Goal: Information Seeking & Learning: Learn about a topic

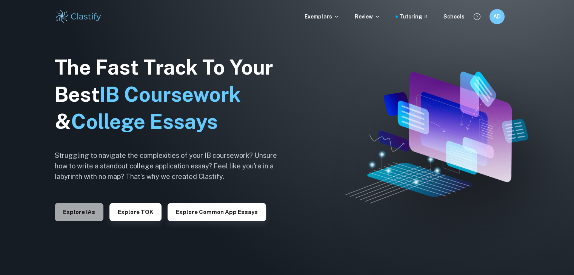
click at [78, 215] on button "Explore IAs" at bounding box center [79, 212] width 49 height 18
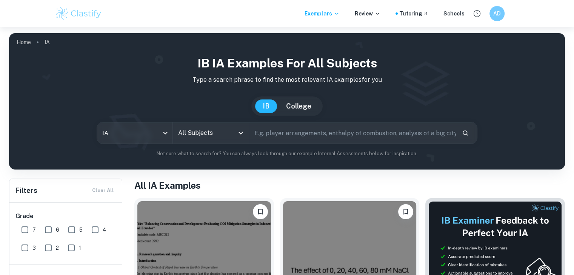
drag, startPoint x: 268, startPoint y: 140, endPoint x: 261, endPoint y: 138, distance: 6.6
click at [268, 140] on input "text" at bounding box center [352, 133] width 207 height 21
type input "math"
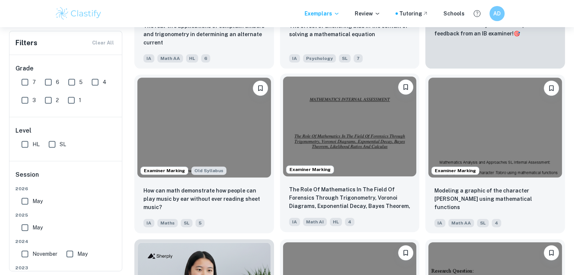
scroll to position [302, 0]
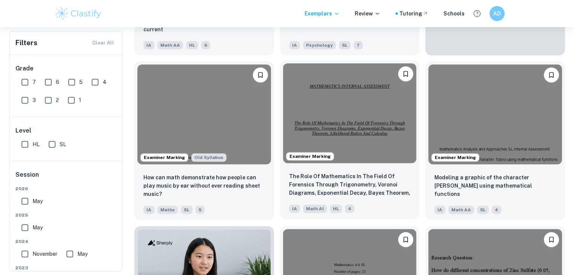
click at [361, 129] on img at bounding box center [350, 113] width 134 height 100
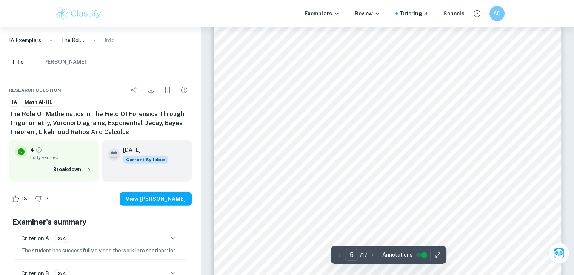
scroll to position [2075, 0]
click at [544, 200] on div "[PERSON_NAME] Law of Cooling states that the rate of loss of heat from a body i…" at bounding box center [388, 243] width 348 height 492
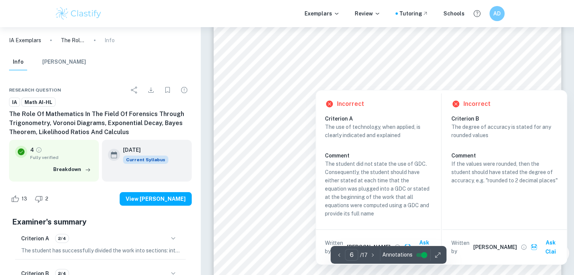
scroll to position [2792, 0]
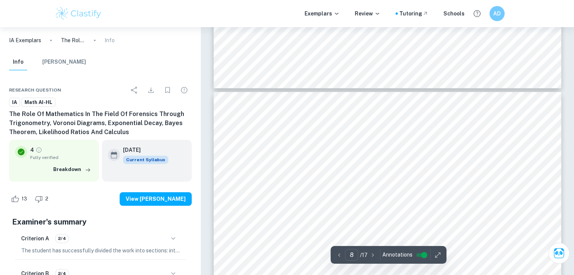
type input "7"
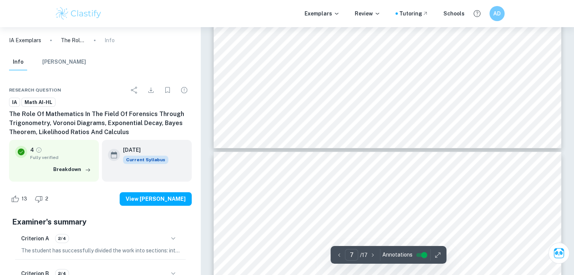
scroll to position [3396, 0]
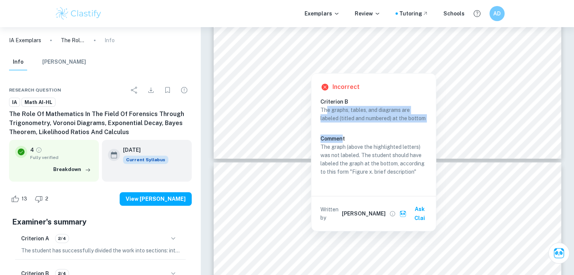
drag, startPoint x: 339, startPoint y: 134, endPoint x: 329, endPoint y: 126, distance: 12.3
click at [326, 115] on div "The graphs, tables, and diagrams are labeled (titled and numbered) at the botto…" at bounding box center [376, 141] width 112 height 70
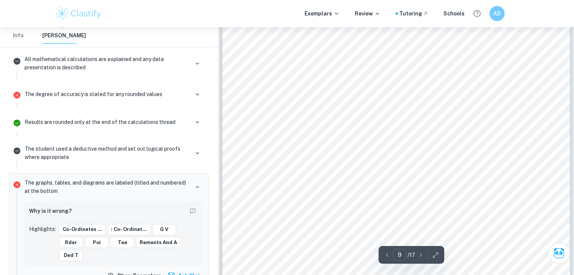
scroll to position [4098, 0]
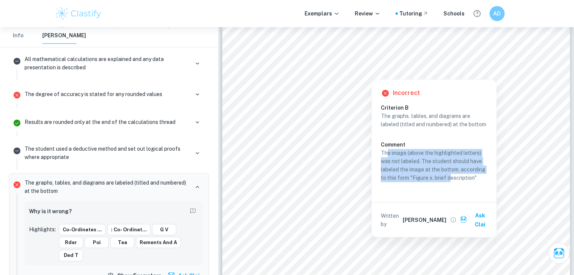
drag, startPoint x: 385, startPoint y: 165, endPoint x: 453, endPoint y: 183, distance: 69.9
click at [452, 182] on p "The image (above the highlighted letters) was not labeled. The student should h…" at bounding box center [434, 165] width 106 height 33
click at [452, 184] on div "Angle of Impact The angle of impact lets the forensic team understand at which …" at bounding box center [396, 146] width 348 height 492
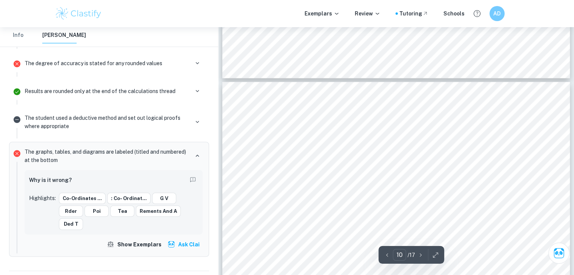
scroll to position [4475, 0]
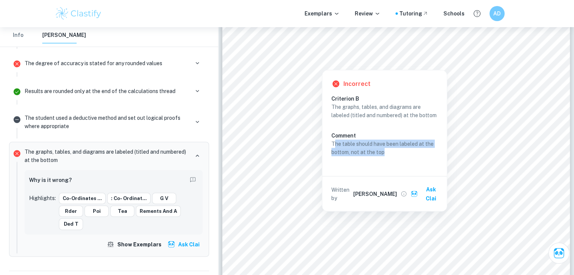
drag, startPoint x: 335, startPoint y: 152, endPoint x: 386, endPoint y: 158, distance: 51.7
click at [386, 157] on p "The table should have been labeled at the bottom, not at the top" at bounding box center [384, 148] width 106 height 17
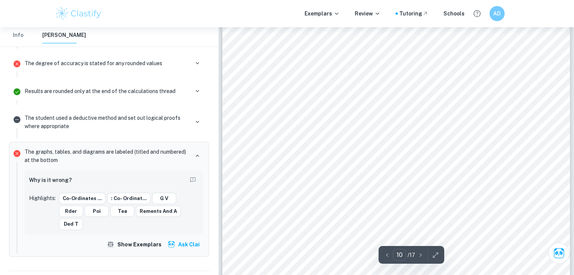
scroll to position [4551, 0]
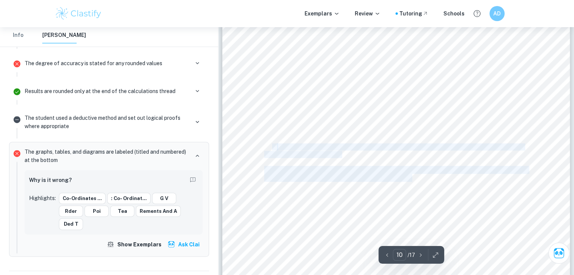
drag, startPoint x: 274, startPoint y: 147, endPoint x: 411, endPoint y: 171, distance: 139.8
click at [414, 175] on div "Table 3 : Measurements and angle of impact of 5 varying bloodstains BLOODSTAIN …" at bounding box center [396, 189] width 348 height 492
click at [409, 167] on span "Equipped with the time of death from the previous exploration. We can now under…" at bounding box center [395, 170] width 263 height 7
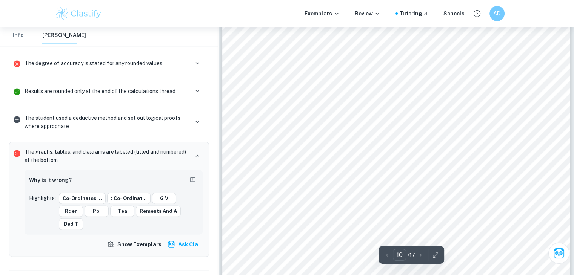
drag, startPoint x: 376, startPoint y: 160, endPoint x: 363, endPoint y: 159, distance: 13.3
click at [363, 159] on div "Table 3 : Measurements and angle of impact of 5 varying bloodstains BLOODSTAIN …" at bounding box center [396, 189] width 348 height 492
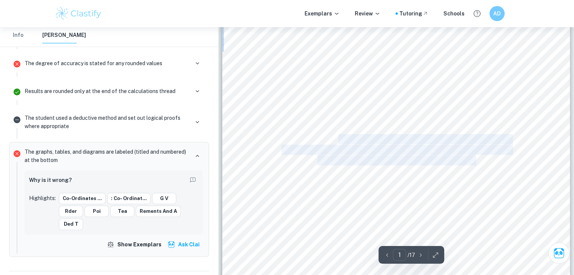
drag, startPoint x: 341, startPoint y: 143, endPoint x: 475, endPoint y: 160, distance: 134.7
click at [475, 160] on div "MATHEMATICS INTERNAL ASSESSMENT The Role Of Mathematics In The Field Of Forensi…" at bounding box center [396, 261] width 348 height 492
click at [500, 190] on div at bounding box center [396, 261] width 348 height 492
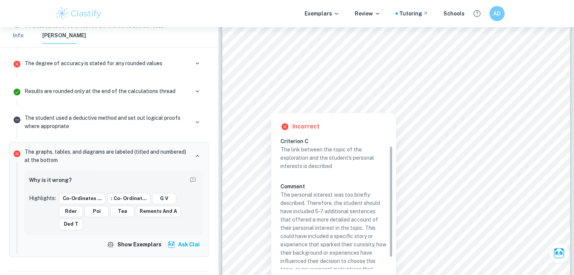
scroll to position [23, 0]
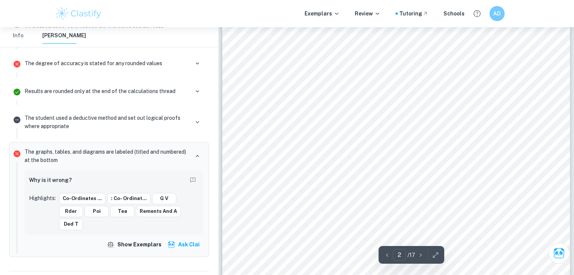
drag, startPoint x: 258, startPoint y: 93, endPoint x: 254, endPoint y: 89, distance: 6.4
click at [254, 88] on div "INTRODUCTION : Criminology is the study of crime and criminal behaviour, inform…" at bounding box center [396, 215] width 348 height 492
click at [508, 106] on div "INTRODUCTION : Criminology is the study of crime and criminal behaviour, inform…" at bounding box center [396, 215] width 348 height 492
drag, startPoint x: 255, startPoint y: 87, endPoint x: 252, endPoint y: 83, distance: 4.8
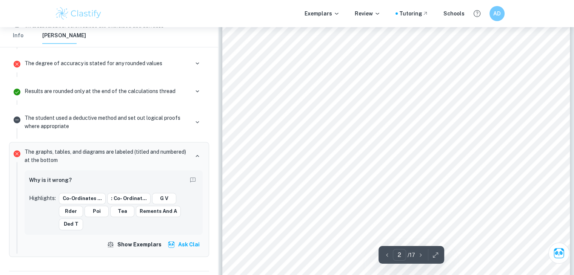
click at [252, 84] on div "INTRODUCTION : Criminology is the study of crime and criminal behaviour, inform…" at bounding box center [396, 215] width 348 height 492
click at [252, 83] on div "INTRODUCTION : Criminology is the study of crime and criminal behaviour, inform…" at bounding box center [396, 215] width 348 height 492
drag, startPoint x: 227, startPoint y: 77, endPoint x: 258, endPoint y: 88, distance: 32.7
click at [258, 88] on div "INTRODUCTION : Criminology is the study of crime and criminal behaviour, inform…" at bounding box center [396, 215] width 348 height 492
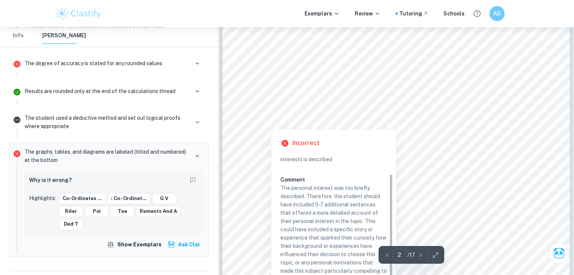
scroll to position [580, 0]
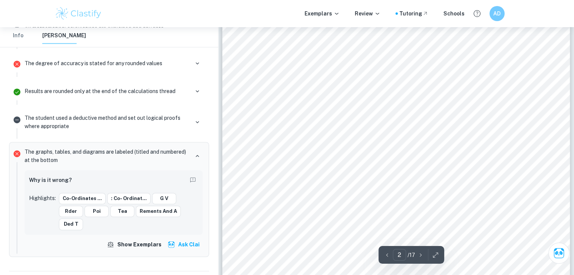
drag, startPoint x: 249, startPoint y: 64, endPoint x: 263, endPoint y: 70, distance: 14.9
click at [263, 70] on div "INTRODUCTION : Criminology is the study of crime and criminal behaviour, inform…" at bounding box center [396, 252] width 348 height 492
drag, startPoint x: 256, startPoint y: 85, endPoint x: 258, endPoint y: 91, distance: 6.1
click at [258, 91] on div "INTRODUCTION : Criminology is the study of crime and criminal behaviour, inform…" at bounding box center [396, 215] width 348 height 492
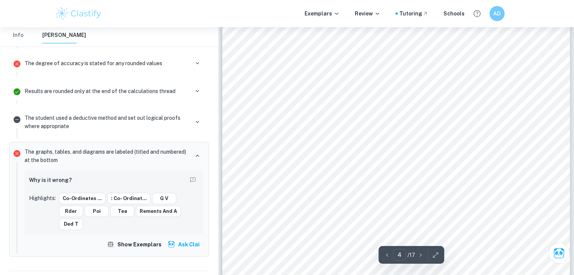
scroll to position [1712, 0]
click at [453, 86] on div "IV. ‘ With the resulting Voronoi diagram, we can come to a conclusion of which …" at bounding box center [396, 111] width 348 height 492
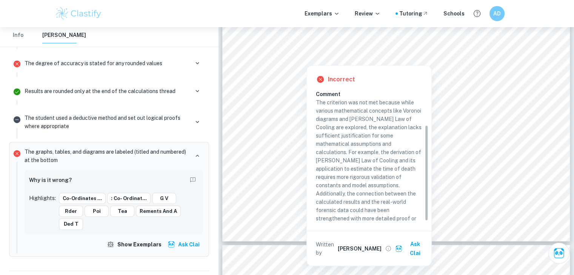
scroll to position [48, 0]
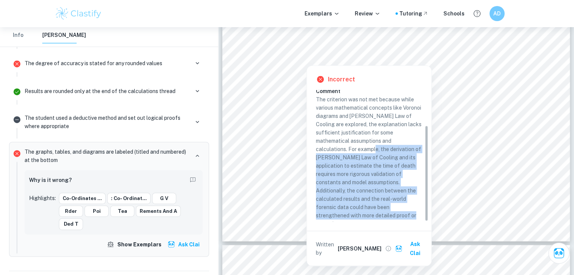
drag, startPoint x: 346, startPoint y: 219, endPoint x: 321, endPoint y: 148, distance: 75.2
click at [321, 148] on p "The criterion was not met because while various mathematical concepts like Voro…" at bounding box center [369, 161] width 106 height 133
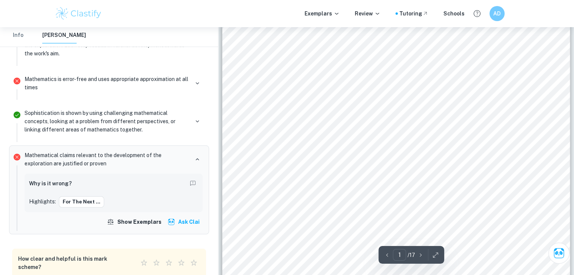
scroll to position [0, 0]
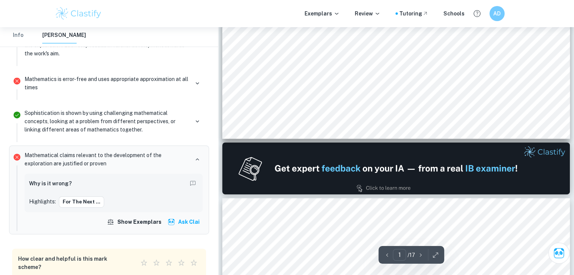
type input "2"
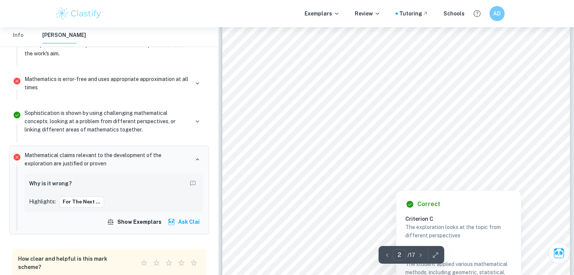
scroll to position [641, 0]
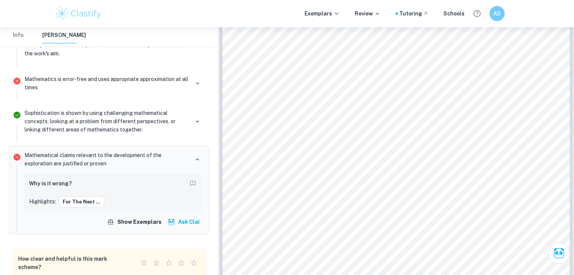
click at [98, 11] on img at bounding box center [79, 13] width 48 height 15
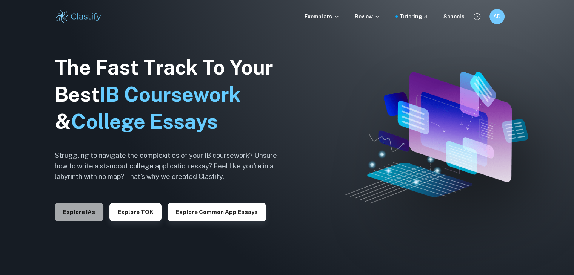
click at [68, 217] on button "Explore IAs" at bounding box center [79, 212] width 49 height 18
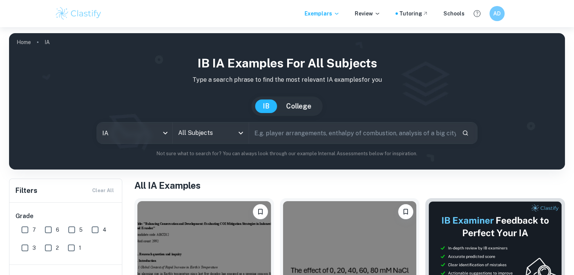
click at [341, 129] on input "text" at bounding box center [352, 133] width 207 height 21
type input "math"
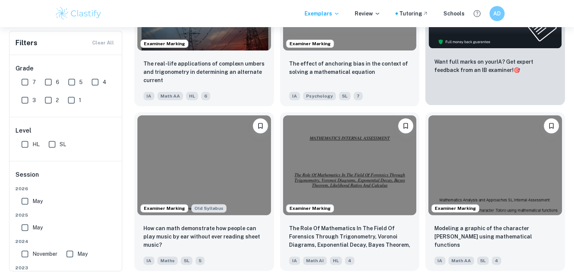
scroll to position [264, 0]
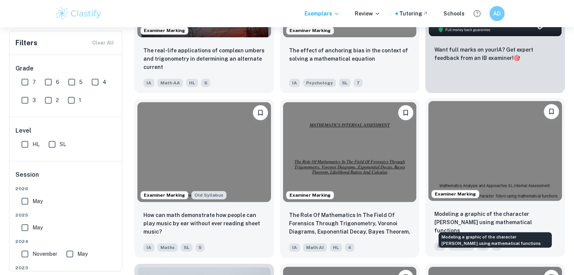
click at [497, 223] on p "Modeling a graphic of the character [PERSON_NAME] using mathematical functions" at bounding box center [495, 222] width 122 height 25
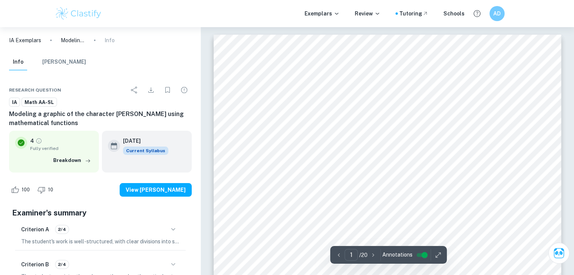
scroll to position [113, 0]
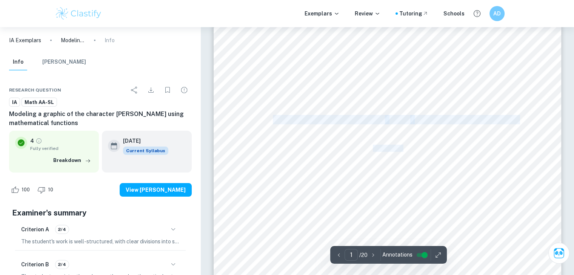
drag, startPoint x: 282, startPoint y: 120, endPoint x: 418, endPoint y: 108, distance: 137.1
click at [421, 108] on div "Mathematics Analysis and Approaches SL Internal Assessment: Modeling a graphic …" at bounding box center [388, 167] width 348 height 491
click at [418, 108] on div "Mathematics Analysis and Approaches SL Internal Assessment: Modeling a graphic …" at bounding box center [388, 167] width 348 height 491
drag, startPoint x: 352, startPoint y: 113, endPoint x: 519, endPoint y: 117, distance: 167.2
click at [519, 117] on div "Mathematics Analysis and Approaches SL Internal Assessment: Modeling a graphic …" at bounding box center [388, 167] width 348 height 491
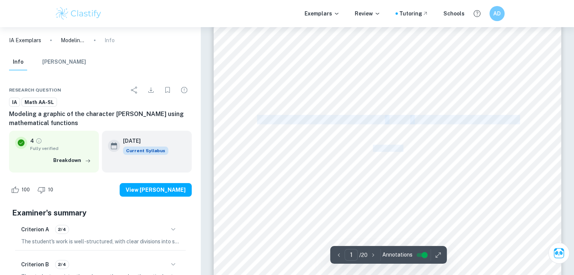
click at [520, 117] on div "Mathematics Analysis and Approaches SL Internal Assessment: Modeling a graphic …" at bounding box center [388, 167] width 348 height 491
drag, startPoint x: 509, startPoint y: 116, endPoint x: 257, endPoint y: 123, distance: 251.4
click at [257, 123] on div "Mathematics Analysis and Approaches SL Internal Assessment: Modeling a graphic …" at bounding box center [388, 167] width 348 height 491
click at [257, 123] on span "Modeling a graphic of the character" at bounding box center [321, 120] width 128 height 8
drag, startPoint x: 257, startPoint y: 123, endPoint x: 533, endPoint y: 111, distance: 275.7
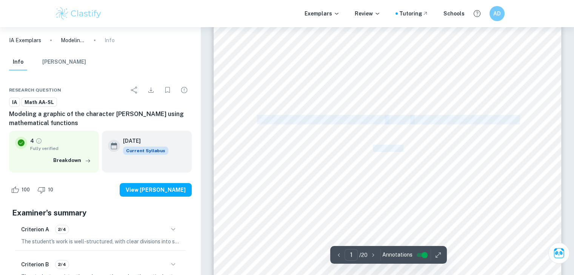
click at [533, 111] on div "Mathematics Analysis and Approaches SL Internal Assessment: Modeling a graphic …" at bounding box center [388, 167] width 348 height 491
click at [269, 123] on span "Modeling a graphic of the character" at bounding box center [321, 120] width 128 height 8
drag, startPoint x: 249, startPoint y: 118, endPoint x: 577, endPoint y: 131, distance: 327.8
click at [574, 131] on html "We value your privacy We use cookies to enhance your browsing experience, serve…" at bounding box center [287, 24] width 574 height 275
click at [306, 118] on span "Modeling a graphic of the character" at bounding box center [321, 120] width 128 height 8
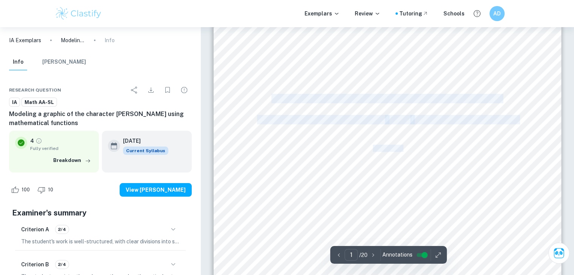
click at [261, 114] on div "Mathematics Analysis and Approaches SL Internal Assessment: Modeling a graphic …" at bounding box center [388, 167] width 348 height 491
drag, startPoint x: 258, startPoint y: 114, endPoint x: 316, endPoint y: 122, distance: 58.6
click at [316, 122] on div "Mathematics Analysis and Approaches SL Internal Assessment: Modeling a graphic …" at bounding box center [388, 167] width 348 height 491
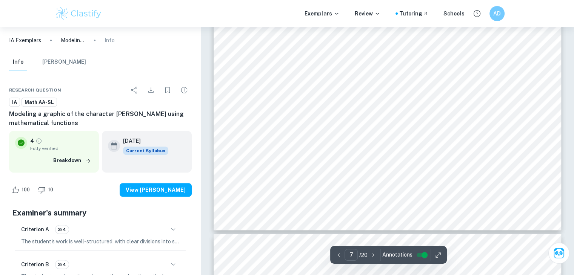
scroll to position [3321, 0]
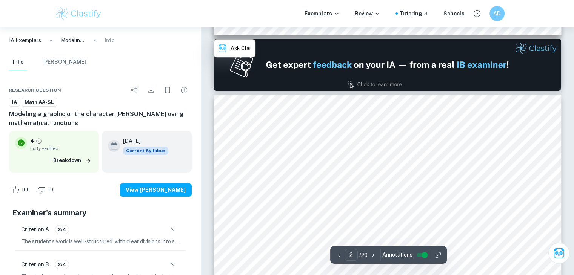
type input "1"
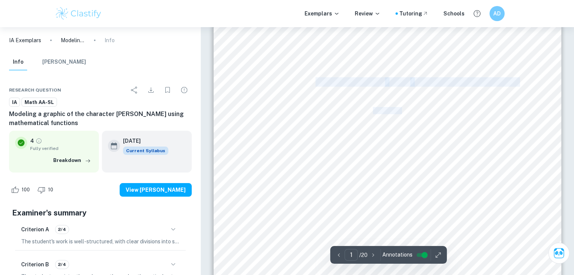
scroll to position [0, 0]
